Goal: Task Accomplishment & Management: Complete application form

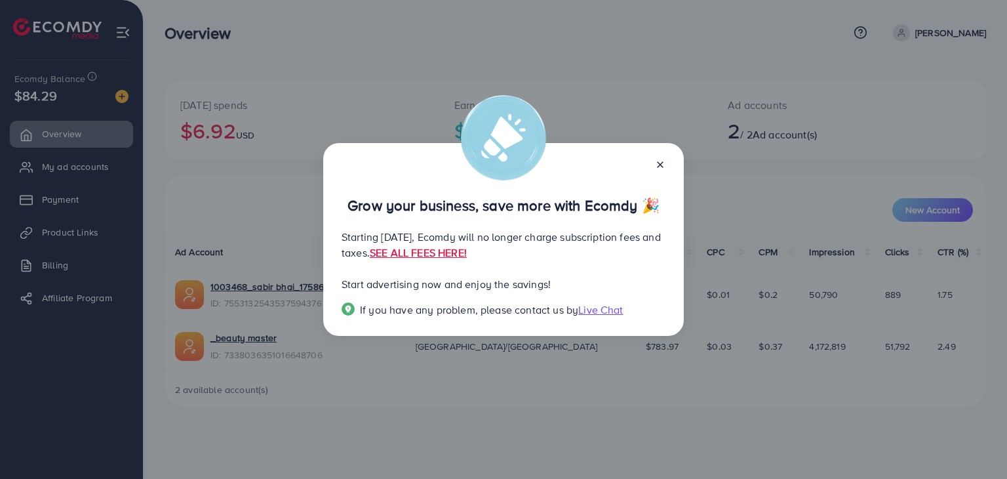
click at [663, 166] on icon at bounding box center [660, 164] width 10 height 10
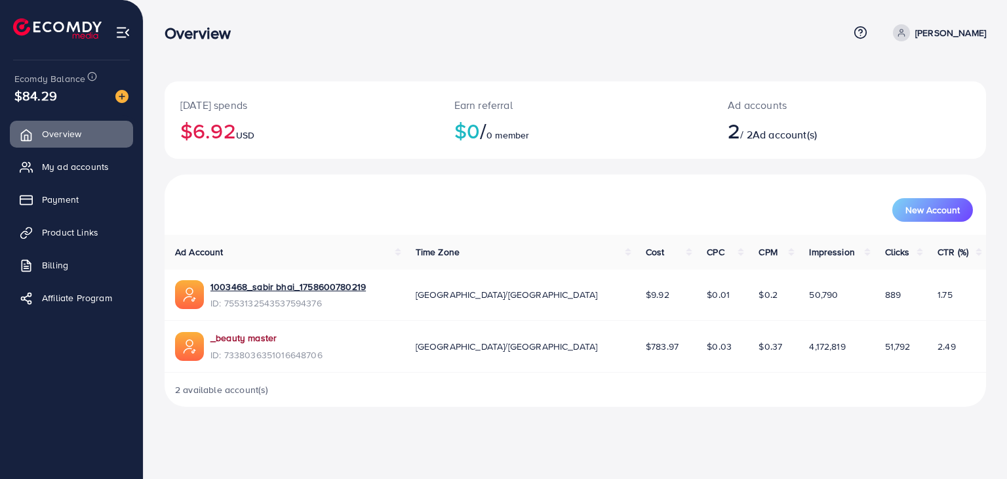
click at [249, 339] on link "_beauty master" at bounding box center [244, 337] width 66 height 13
click at [62, 165] on span "My ad accounts" at bounding box center [78, 166] width 67 height 13
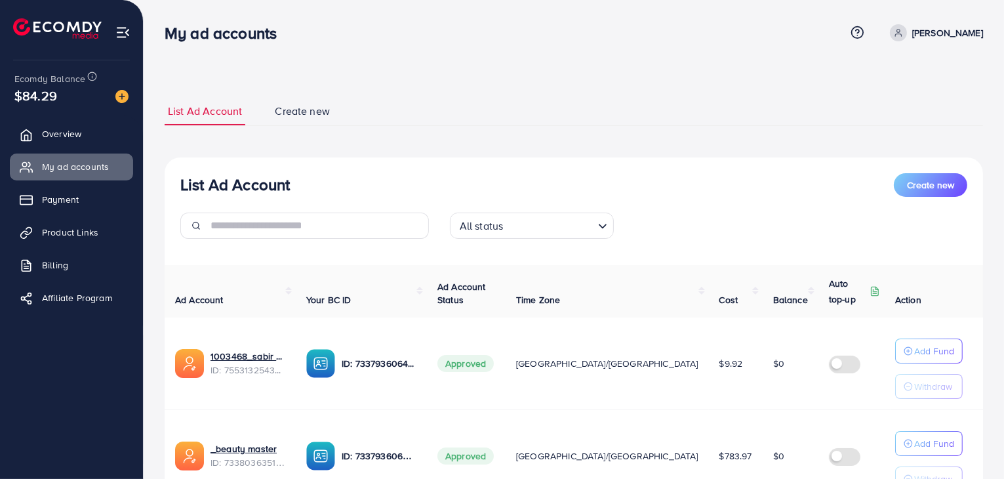
scroll to position [116, 0]
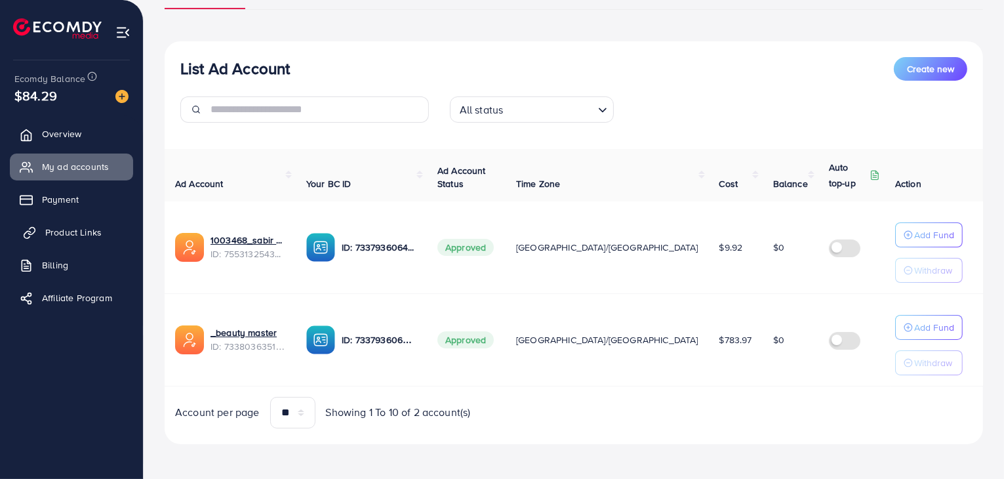
click at [64, 237] on span "Product Links" at bounding box center [73, 232] width 56 height 13
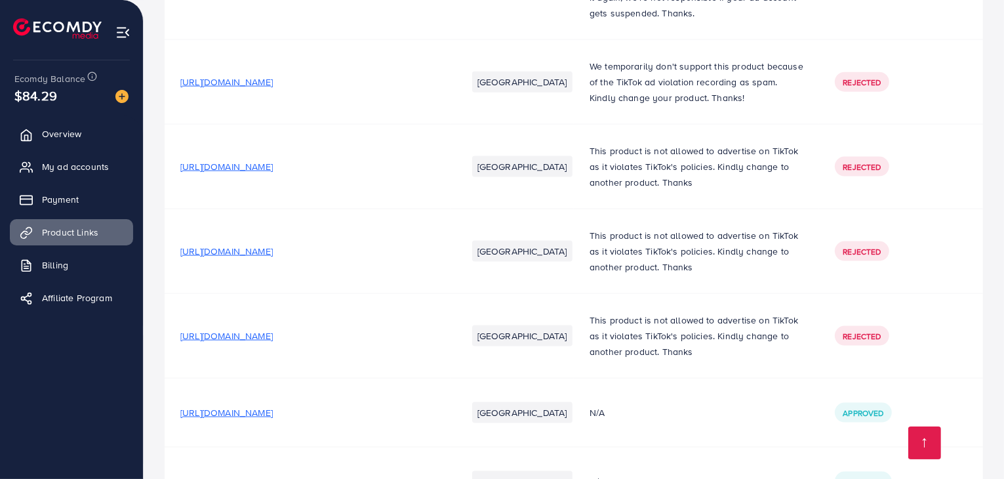
scroll to position [2209, 0]
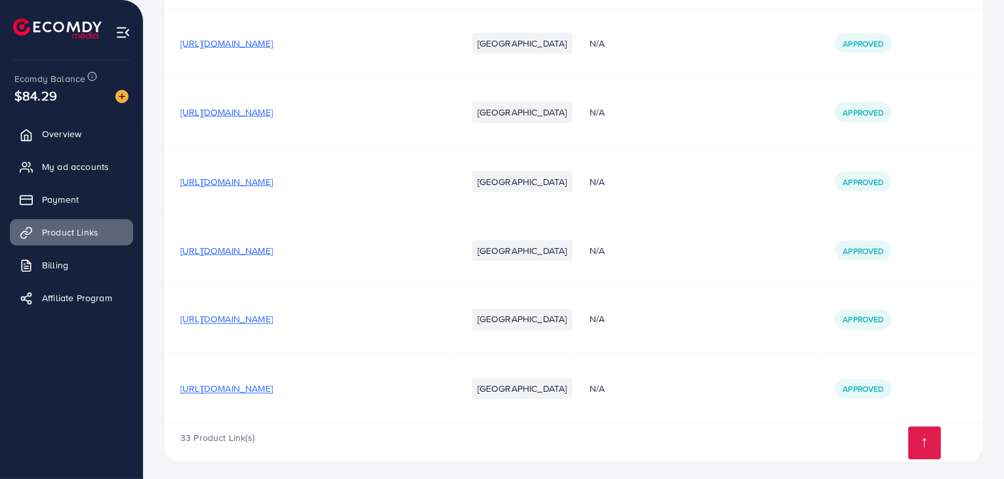
click at [249, 439] on span "33 Product Link(s)" at bounding box center [217, 438] width 74 height 13
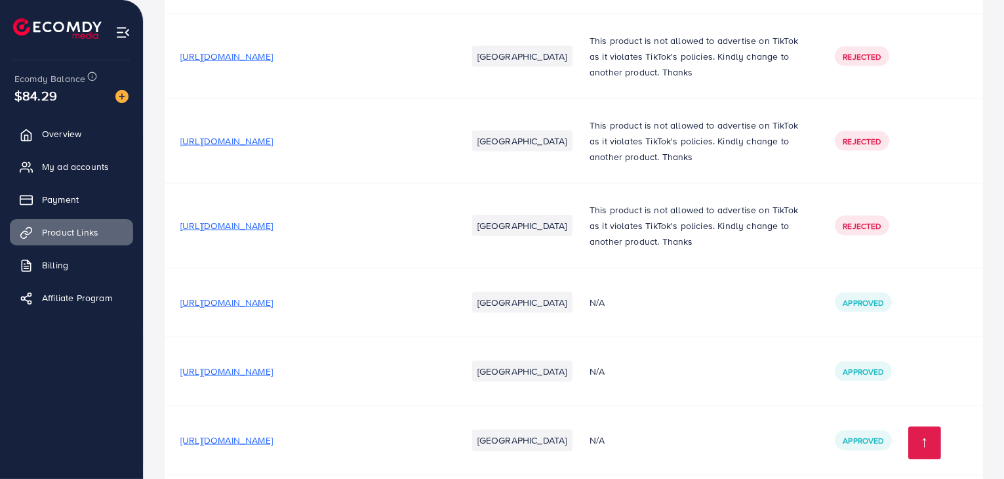
click at [273, 296] on span "[URL][DOMAIN_NAME]" at bounding box center [226, 302] width 92 height 13
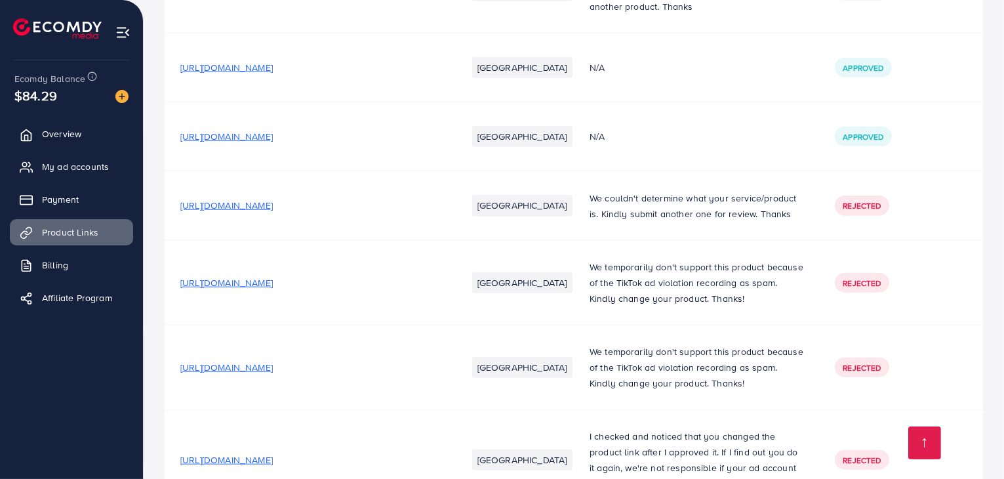
scroll to position [1094, 0]
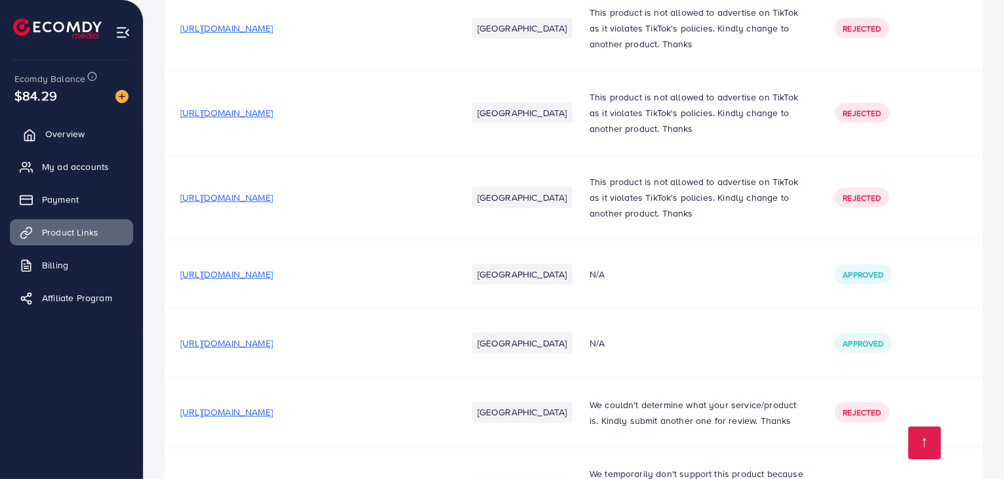
click at [76, 127] on span "Overview" at bounding box center [64, 133] width 39 height 13
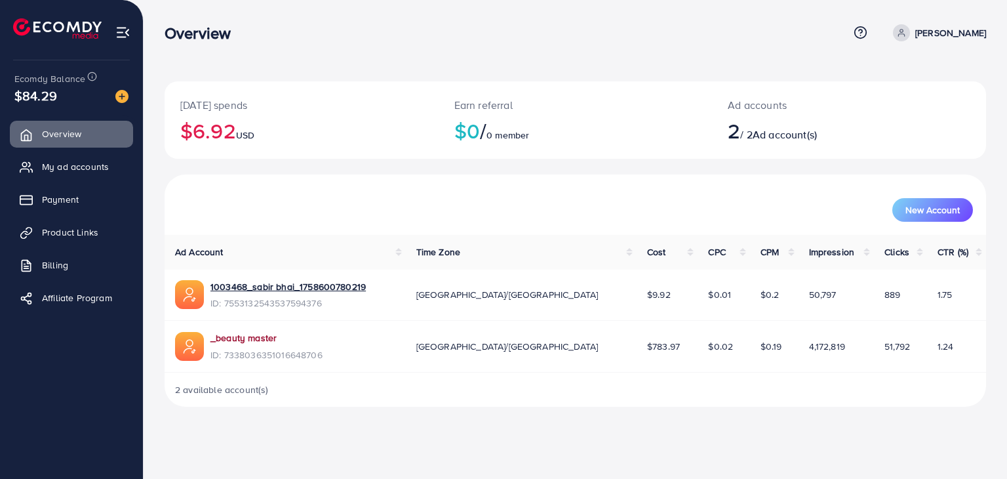
click at [273, 337] on link "_beauty master" at bounding box center [244, 337] width 66 height 13
click at [68, 230] on span "Product Links" at bounding box center [73, 232] width 56 height 13
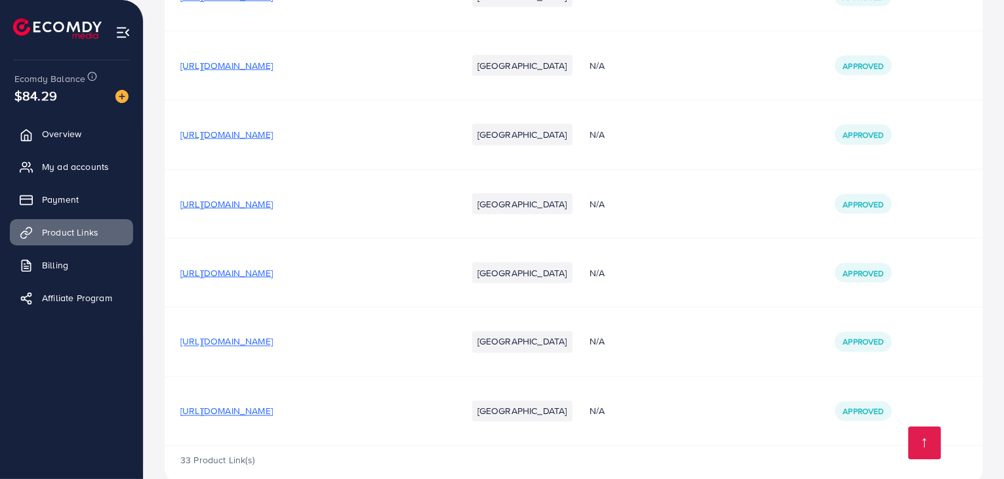
scroll to position [2209, 0]
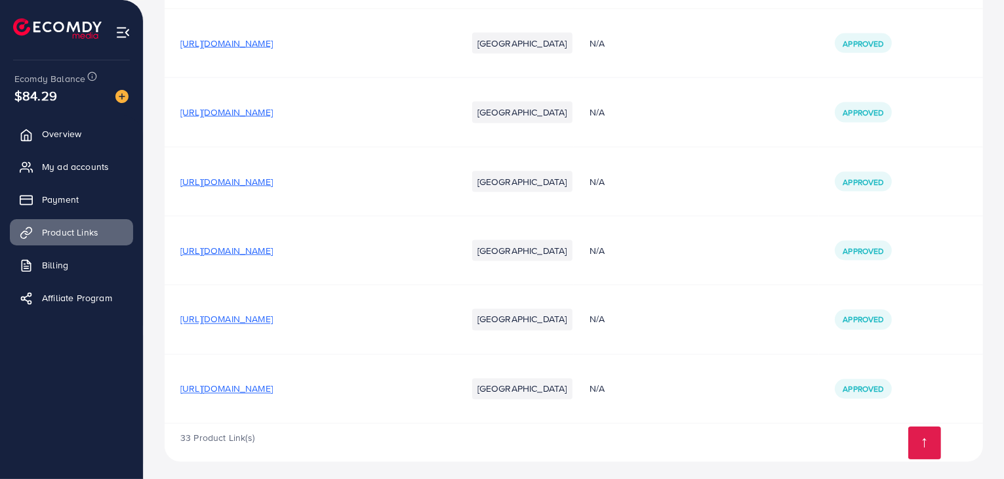
click at [273, 382] on span "[URL][DOMAIN_NAME]" at bounding box center [226, 388] width 92 height 13
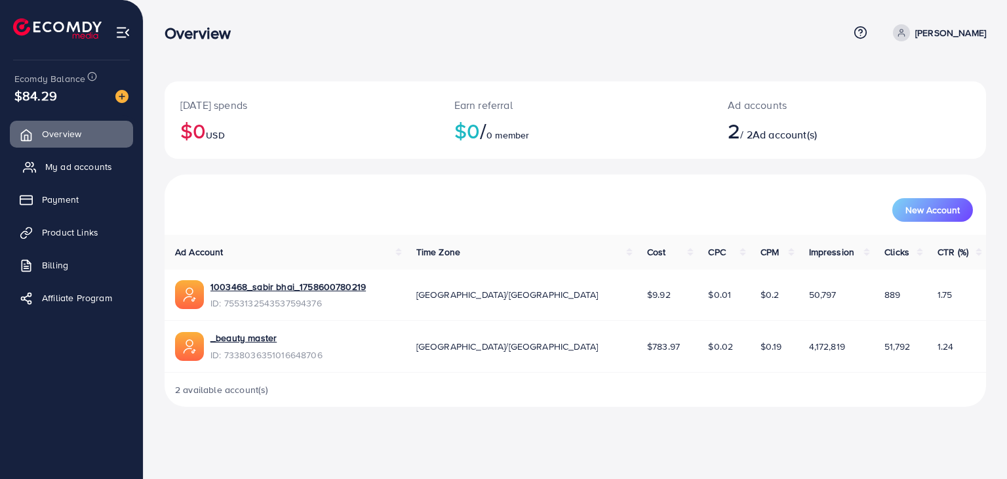
click at [87, 169] on span "My ad accounts" at bounding box center [78, 166] width 67 height 13
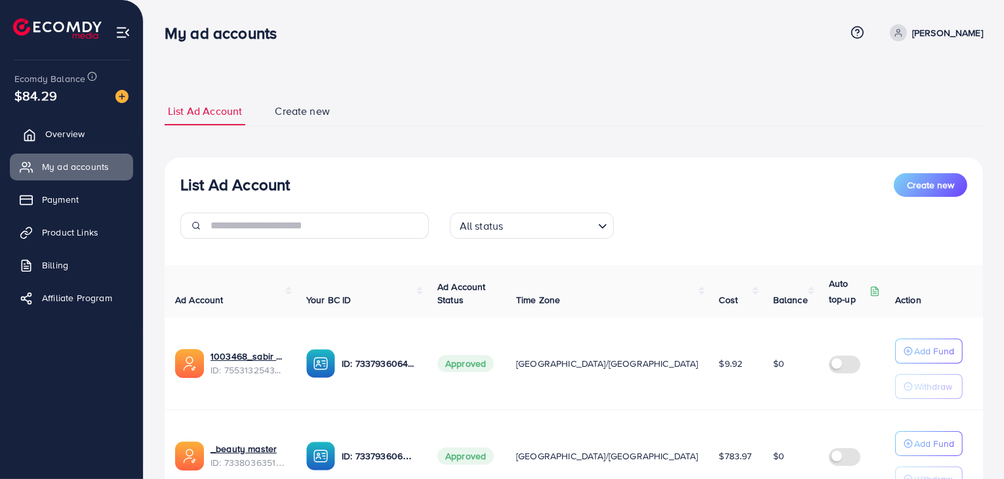
click at [66, 133] on span "Overview" at bounding box center [64, 133] width 39 height 13
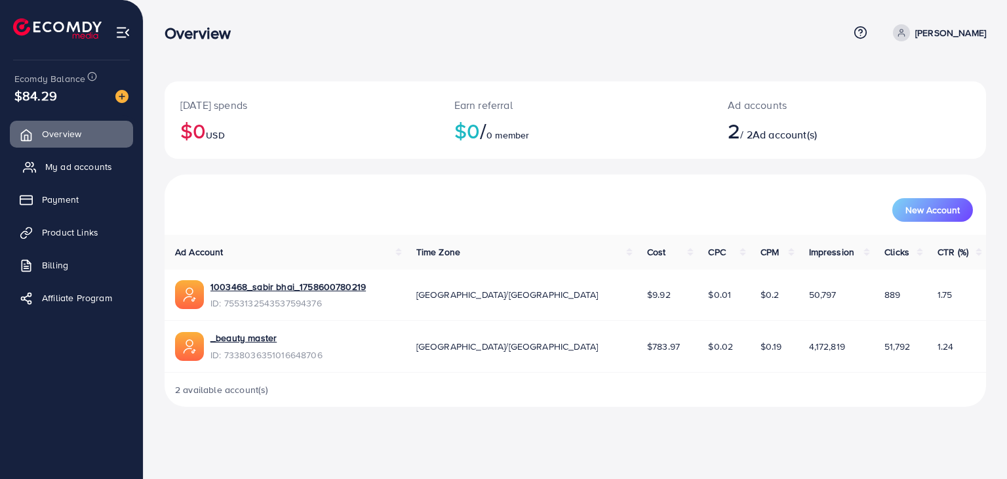
click at [92, 169] on span "My ad accounts" at bounding box center [78, 166] width 67 height 13
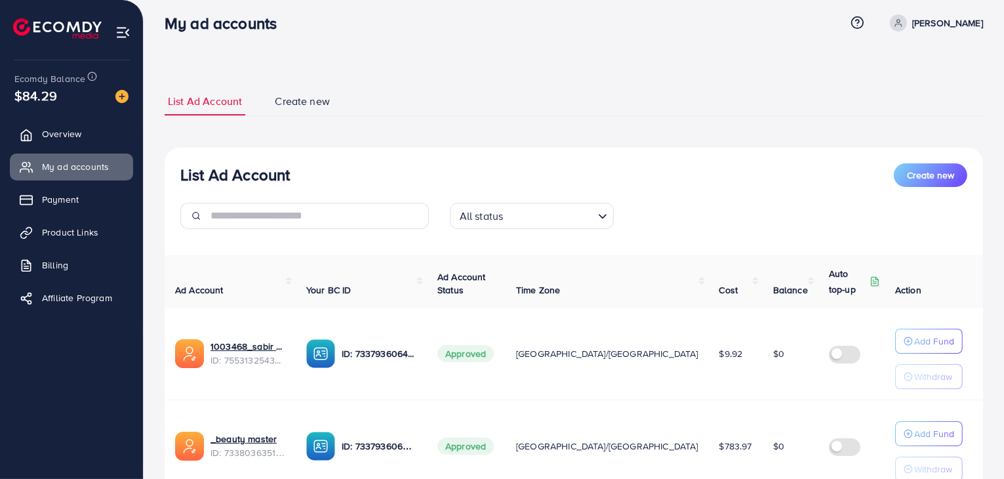
scroll to position [116, 0]
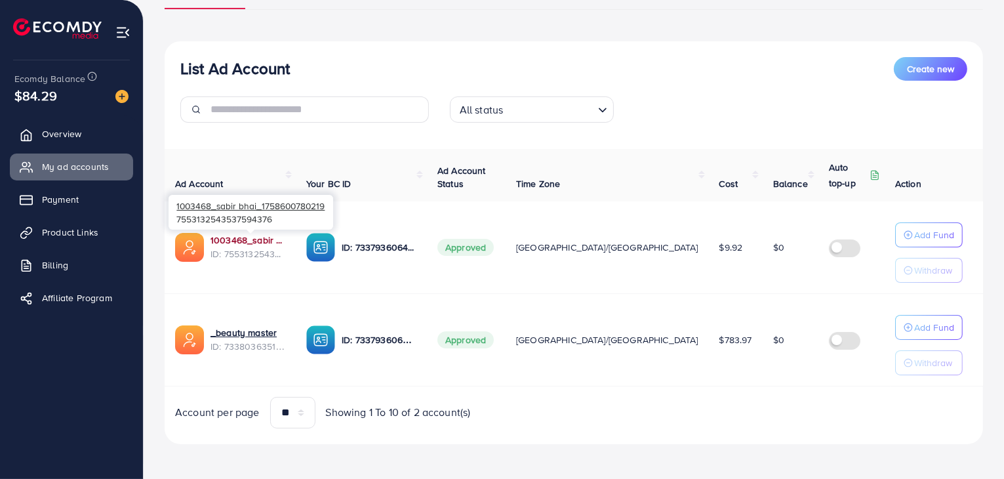
click at [268, 242] on link "1003468_sabir bhai_1758600780219" at bounding box center [248, 239] width 75 height 13
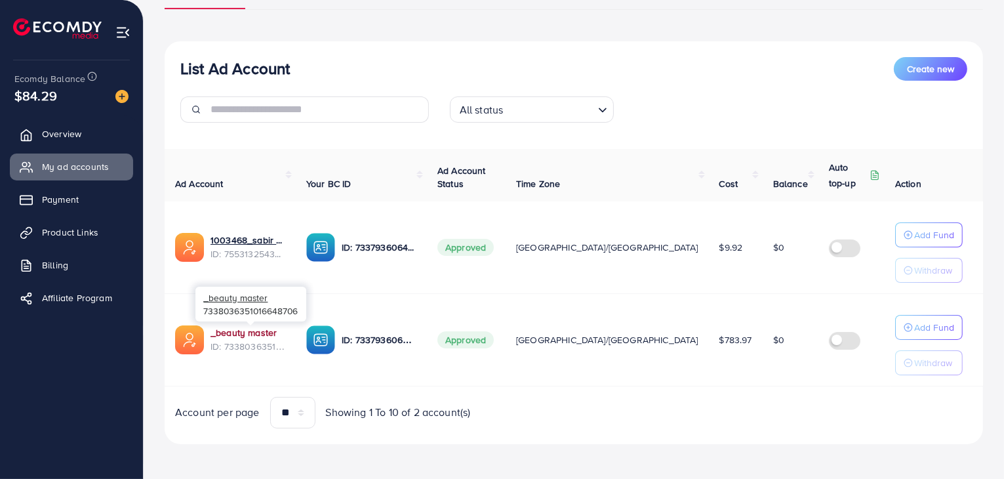
click at [254, 333] on link "_beauty master" at bounding box center [244, 332] width 66 height 13
click at [80, 241] on link "Product Links" at bounding box center [71, 232] width 123 height 26
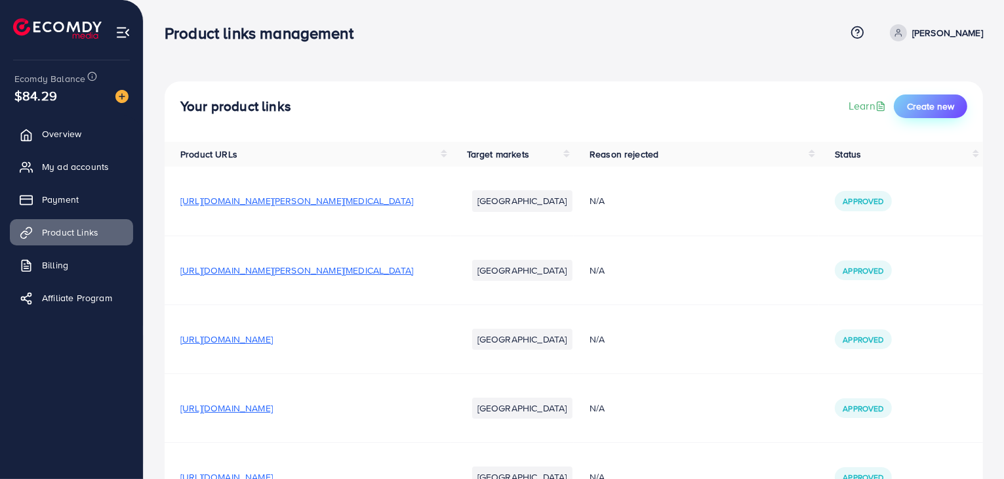
click at [925, 113] on button "Create new" at bounding box center [930, 106] width 73 height 24
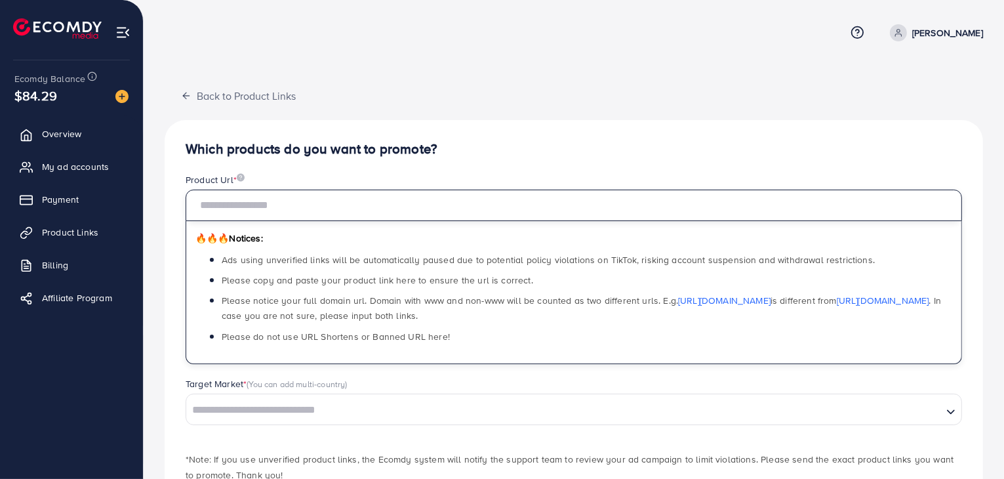
click at [449, 214] on input "text" at bounding box center [574, 205] width 777 height 31
paste input "**********"
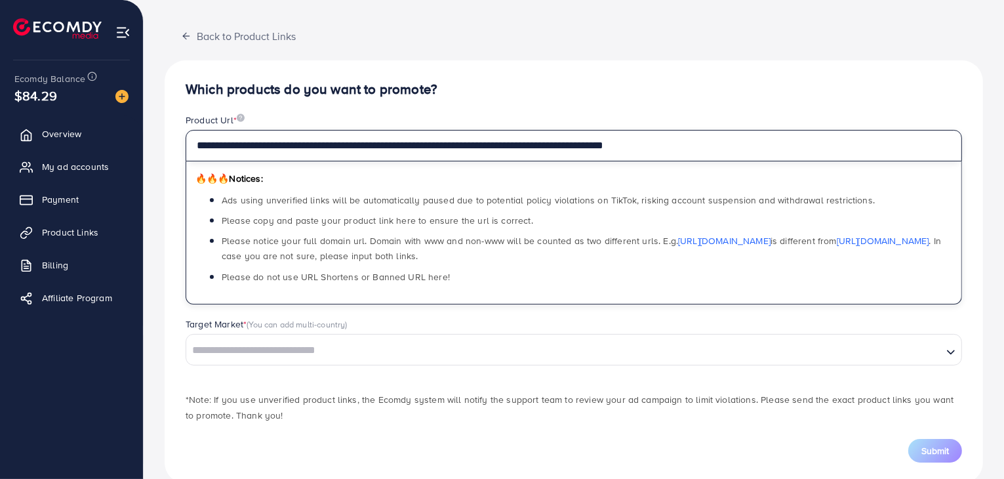
scroll to position [84, 0]
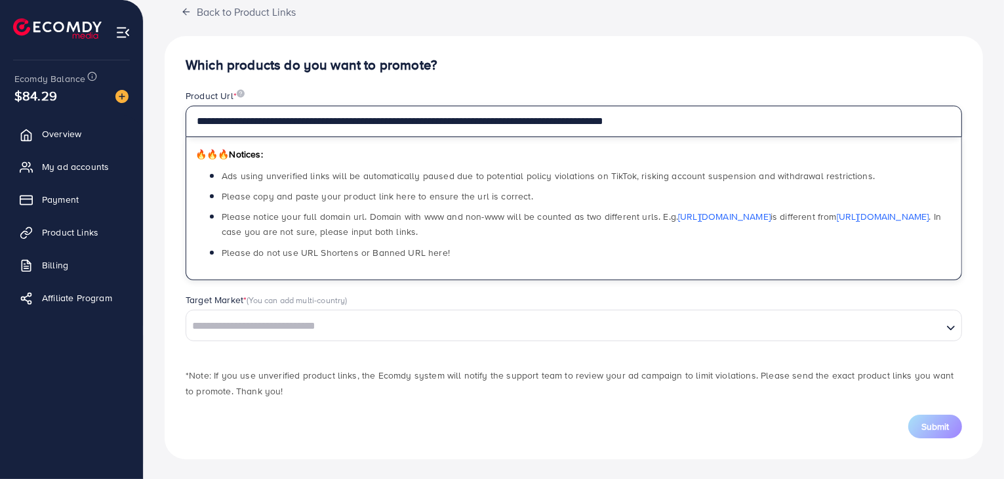
type input "**********"
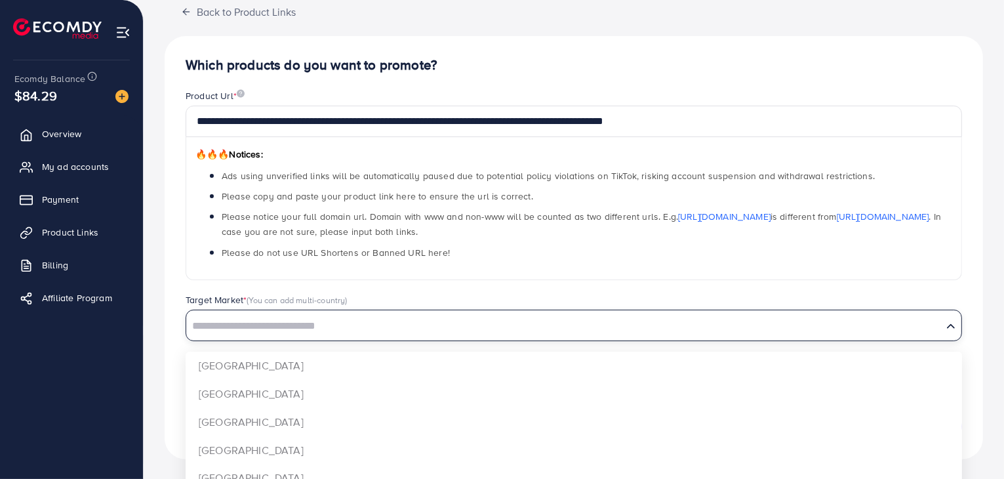
click at [226, 325] on input "Search for option" at bounding box center [565, 326] width 754 height 20
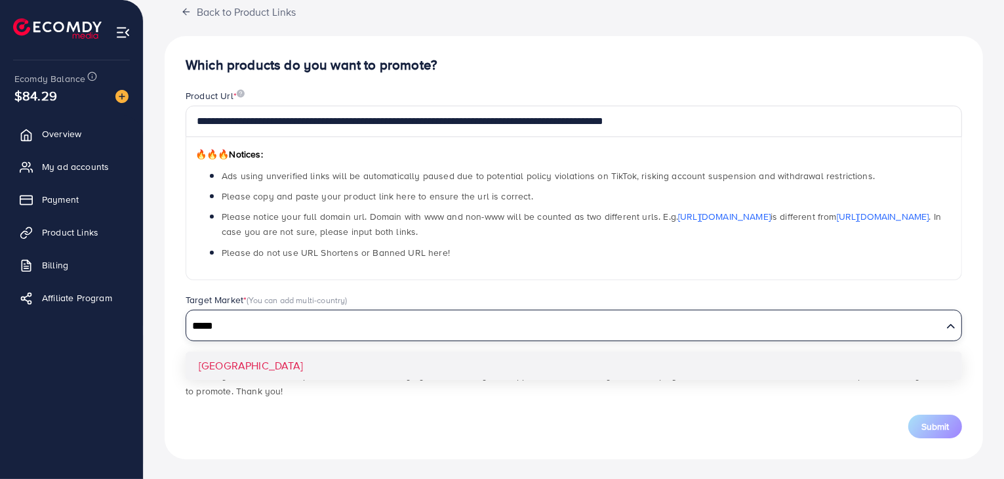
type input "*****"
click at [220, 366] on div "**********" at bounding box center [574, 247] width 819 height 423
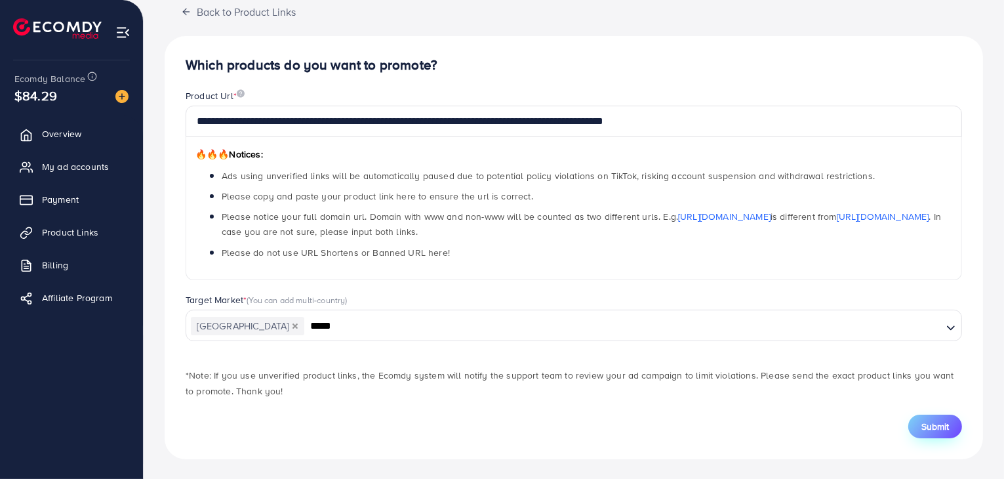
click at [944, 428] on span "Submit" at bounding box center [936, 426] width 28 height 13
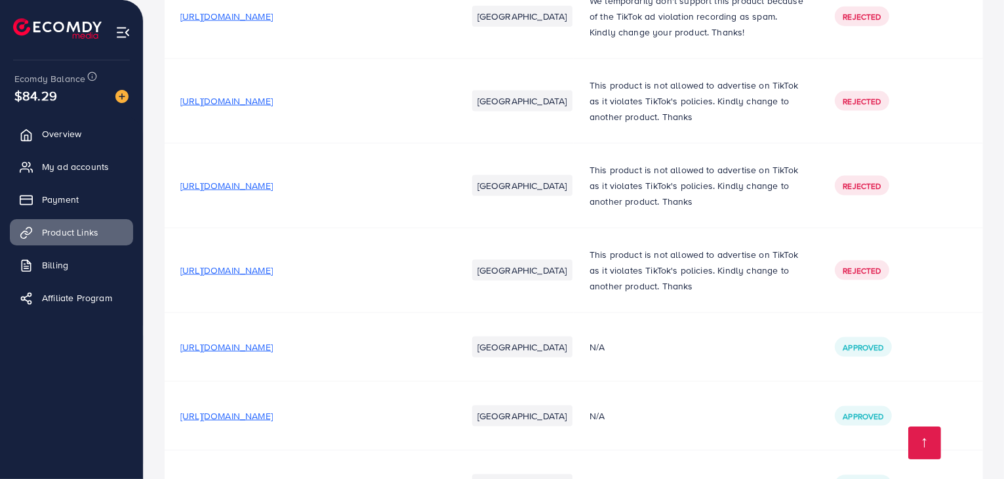
scroll to position [2277, 0]
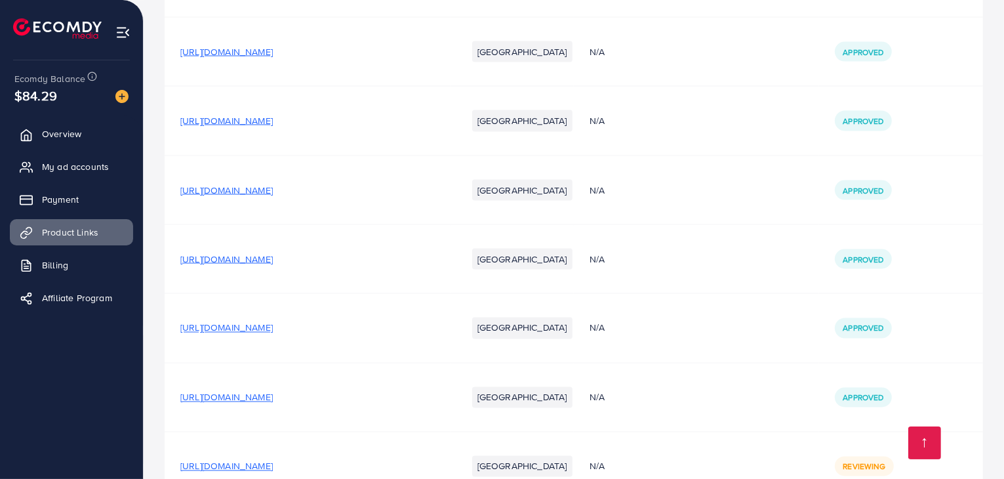
scroll to position [2277, 0]
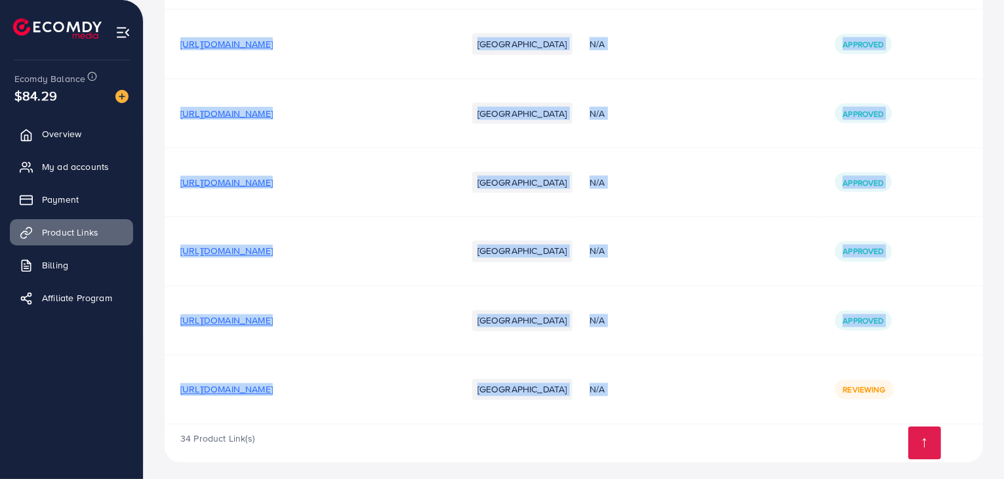
drag, startPoint x: 823, startPoint y: 369, endPoint x: 989, endPoint y: 376, distance: 166.1
click at [962, 363] on td "Reviewing" at bounding box center [901, 389] width 164 height 69
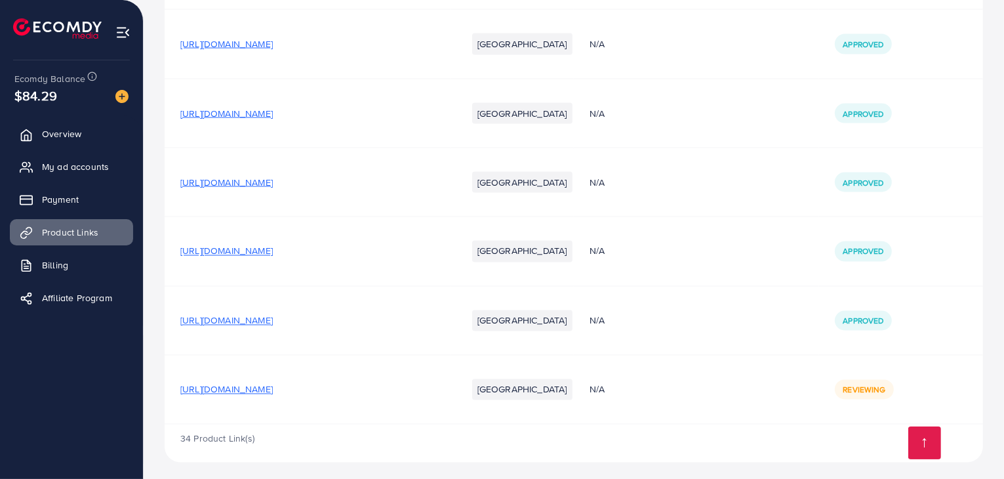
click at [273, 315] on span "[URL][DOMAIN_NAME]" at bounding box center [226, 320] width 92 height 13
click at [273, 245] on span "[URL][DOMAIN_NAME]" at bounding box center [226, 251] width 92 height 13
click at [302, 185] on td "[URL][DOMAIN_NAME]" at bounding box center [308, 182] width 287 height 69
click at [273, 177] on span "[URL][DOMAIN_NAME]" at bounding box center [226, 182] width 92 height 13
click at [273, 317] on span "[URL][DOMAIN_NAME]" at bounding box center [226, 320] width 92 height 13
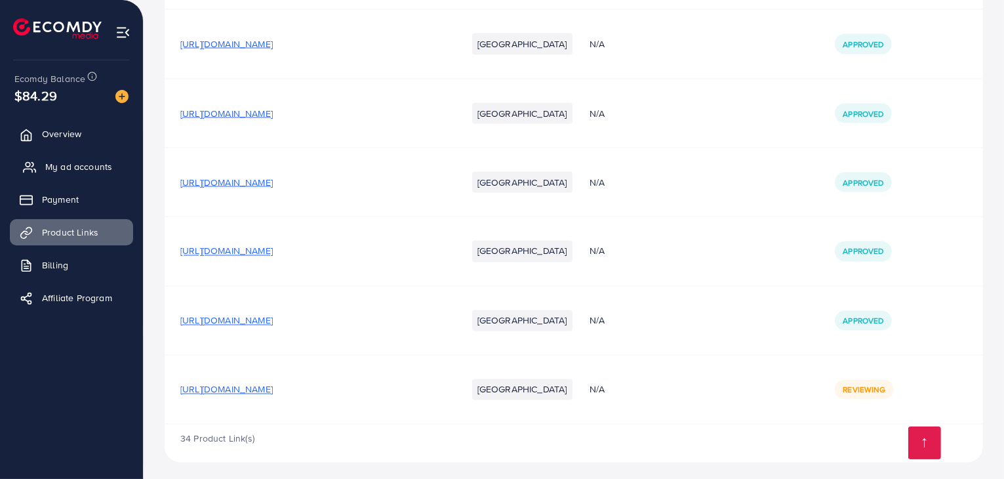
click at [93, 166] on span "My ad accounts" at bounding box center [78, 166] width 67 height 13
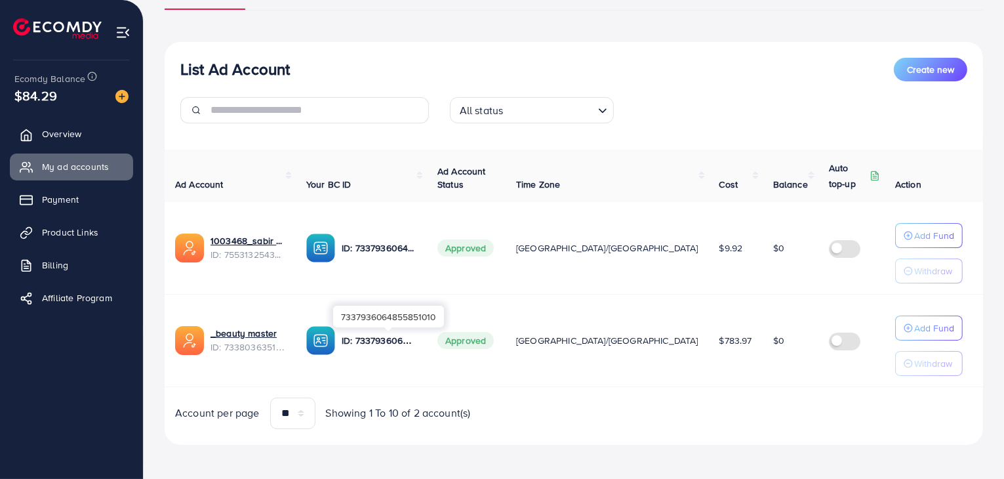
scroll to position [116, 0]
